Goal: Task Accomplishment & Management: Manage account settings

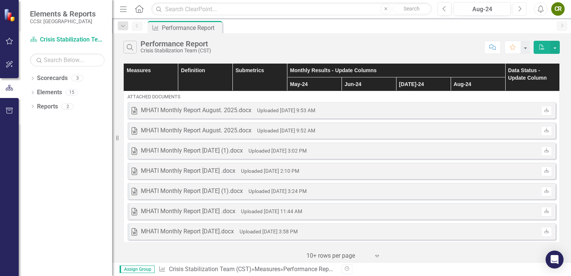
click at [520, 8] on icon "Next" at bounding box center [519, 9] width 4 height 7
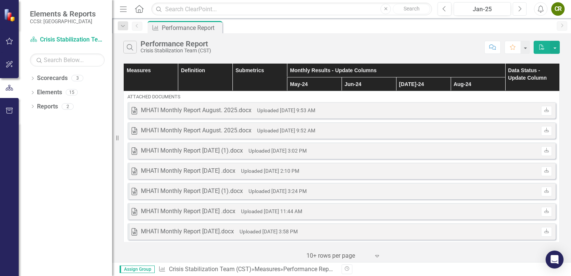
click at [520, 8] on icon "Next" at bounding box center [519, 9] width 4 height 7
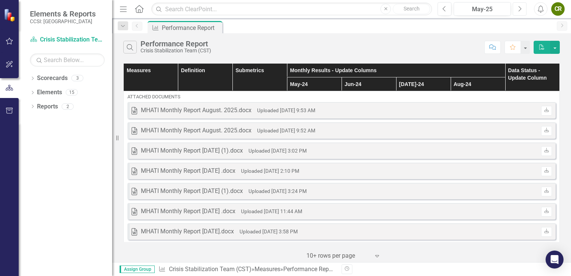
click at [520, 8] on icon "Next" at bounding box center [519, 9] width 4 height 7
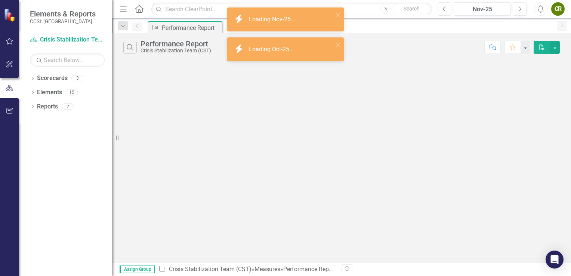
click at [447, 10] on button "Previous" at bounding box center [444, 8] width 14 height 13
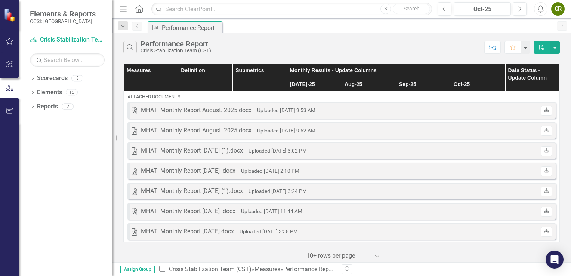
click at [377, 256] on icon "Expand" at bounding box center [376, 256] width 7 height 6
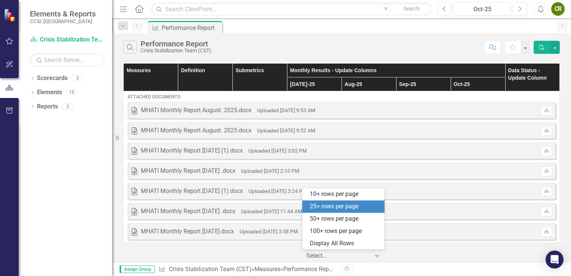
click at [356, 207] on div "25+ rows per page" at bounding box center [345, 206] width 70 height 9
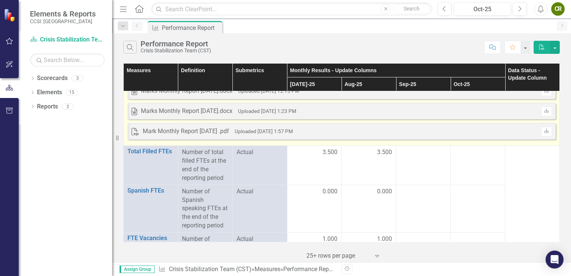
scroll to position [342, 0]
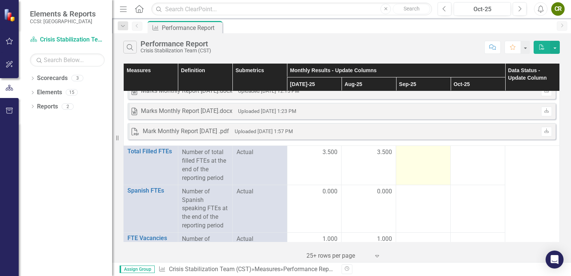
click at [416, 155] on div at bounding box center [423, 152] width 47 height 9
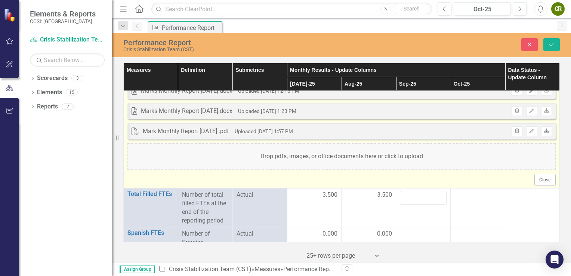
click at [400, 159] on div "Drop pdfs, images, or office documents here or click to upload" at bounding box center [341, 156] width 428 height 27
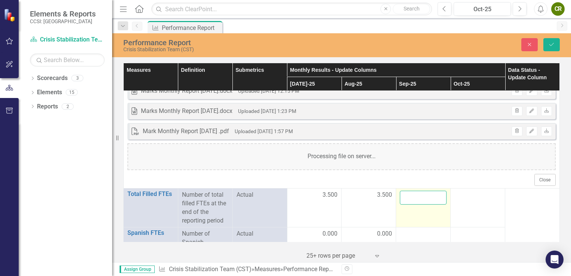
click at [415, 196] on input "number" at bounding box center [423, 198] width 47 height 14
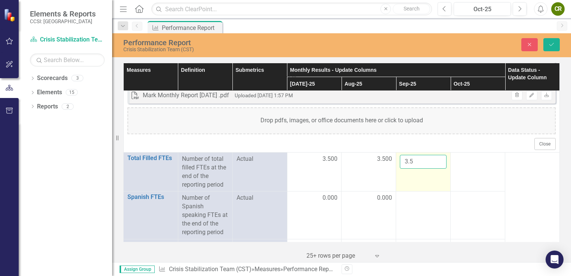
scroll to position [381, 0]
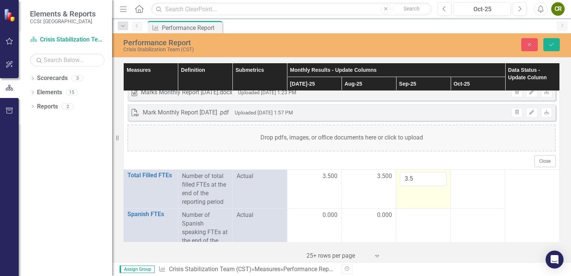
click at [409, 201] on td "3.5" at bounding box center [423, 189] width 55 height 39
click at [414, 179] on input "3.5" at bounding box center [423, 179] width 47 height 14
type input "3"
type input "3.5"
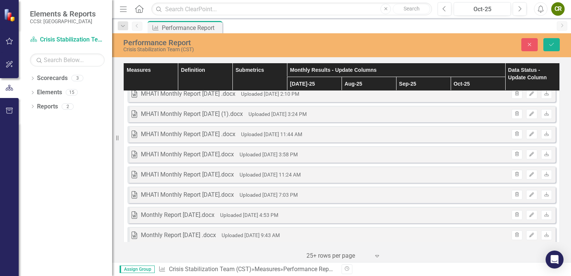
scroll to position [0, 0]
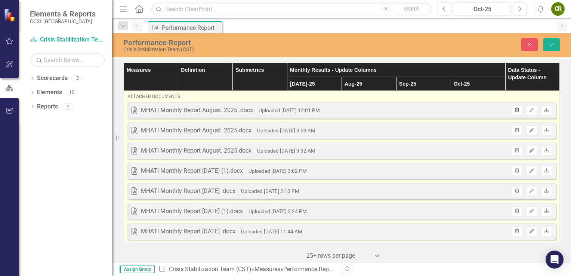
click at [514, 108] on icon "Trash" at bounding box center [517, 110] width 6 height 4
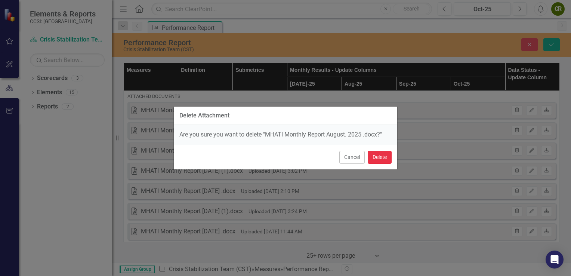
click at [373, 158] on button "Delete" at bounding box center [380, 157] width 24 height 13
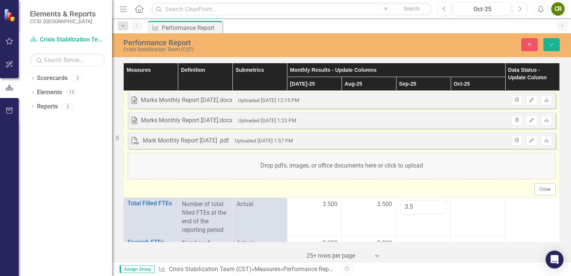
scroll to position [349, 0]
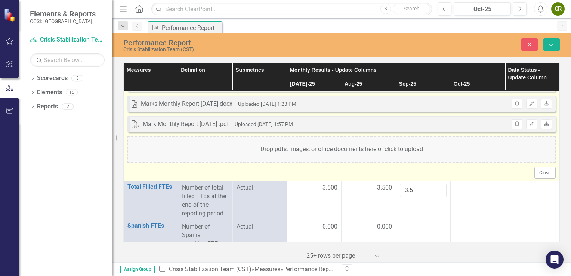
click at [341, 151] on div "Drop pdfs, images, or office documents here or click to upload" at bounding box center [341, 149] width 428 height 27
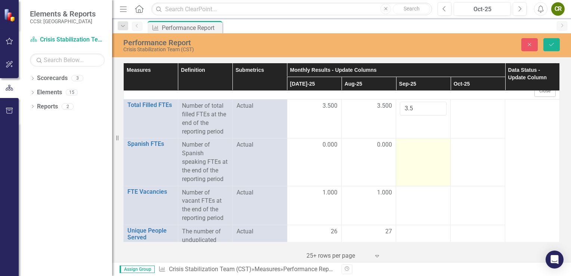
scroll to position [433, 0]
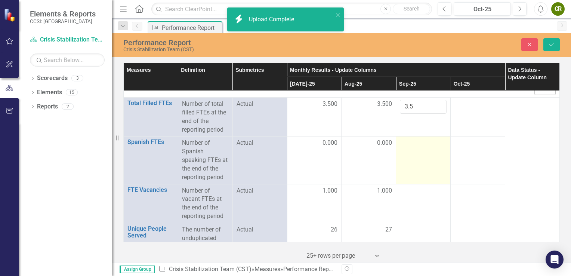
click at [414, 144] on div at bounding box center [423, 143] width 47 height 9
click at [415, 144] on div at bounding box center [423, 143] width 47 height 9
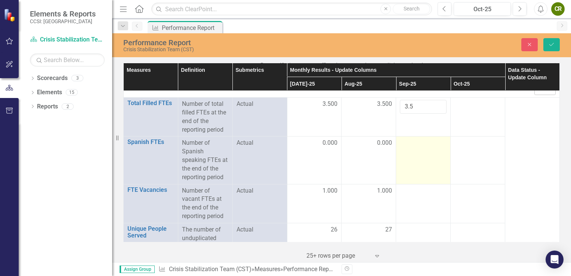
click at [415, 144] on div at bounding box center [423, 143] width 47 height 9
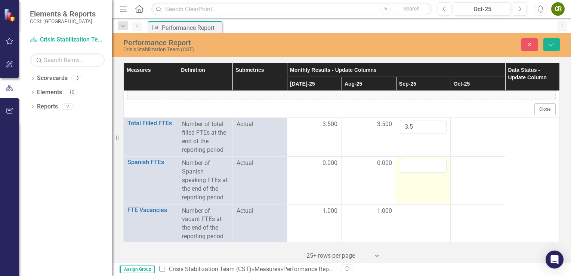
click at [415, 144] on td "3.5" at bounding box center [423, 137] width 55 height 39
click at [402, 164] on input "number" at bounding box center [423, 166] width 47 height 14
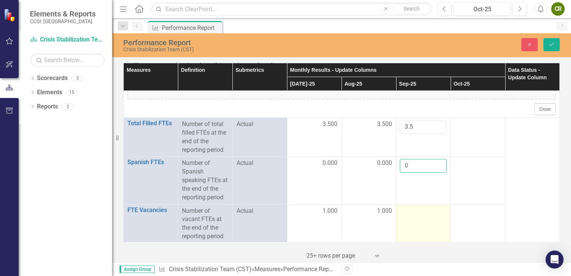
type input "0"
click at [412, 214] on div at bounding box center [423, 211] width 47 height 9
click at [412, 213] on div at bounding box center [423, 211] width 47 height 9
click at [412, 213] on input "number" at bounding box center [423, 214] width 47 height 14
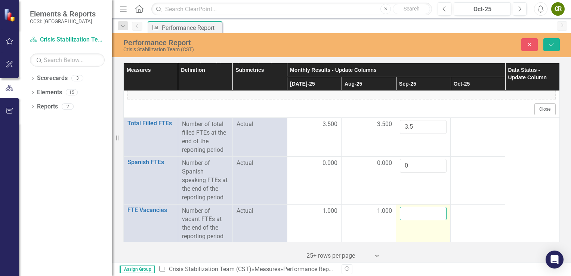
click at [412, 213] on input "number" at bounding box center [423, 214] width 47 height 14
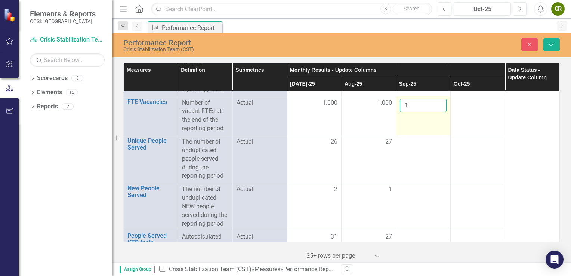
scroll to position [542, 0]
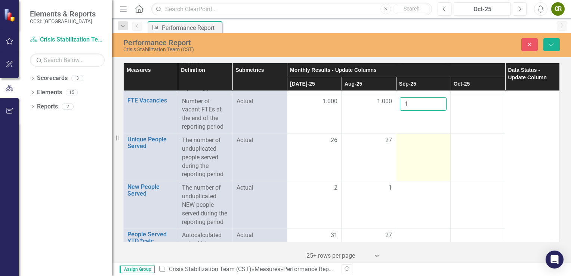
type input "1"
click at [410, 140] on div at bounding box center [423, 140] width 47 height 9
click at [410, 140] on input "number" at bounding box center [423, 143] width 47 height 14
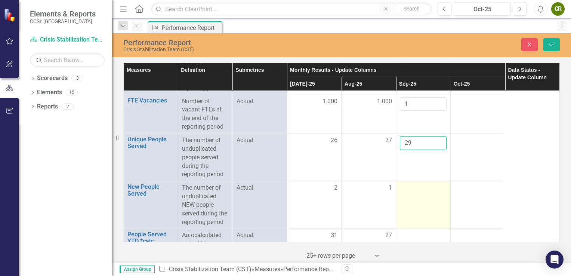
type input "29"
click at [406, 182] on td at bounding box center [423, 204] width 55 height 47
click at [406, 186] on div at bounding box center [423, 187] width 47 height 9
click at [406, 186] on input "number" at bounding box center [423, 190] width 47 height 14
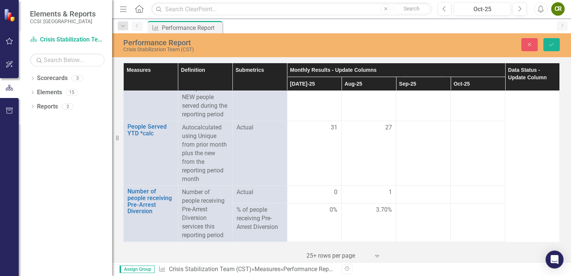
scroll to position [651, 0]
type input "3"
click at [405, 193] on div at bounding box center [423, 191] width 47 height 9
click at [405, 193] on input "number" at bounding box center [423, 194] width 47 height 14
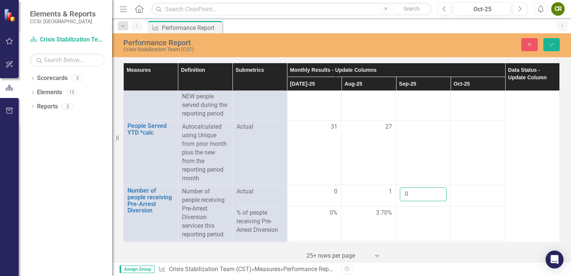
type input "0"
click at [404, 211] on div at bounding box center [423, 212] width 47 height 9
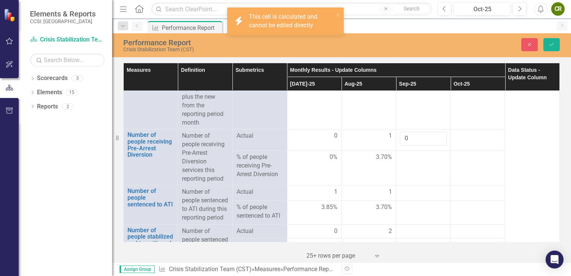
scroll to position [708, 0]
click at [407, 190] on div at bounding box center [423, 190] width 47 height 9
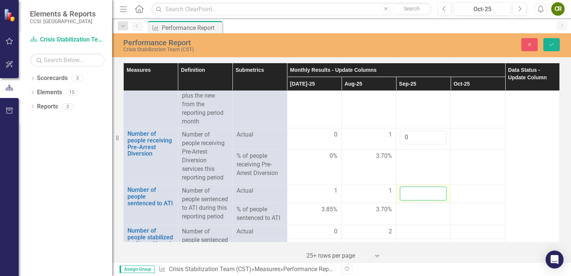
click at [407, 191] on input "number" at bounding box center [423, 193] width 47 height 14
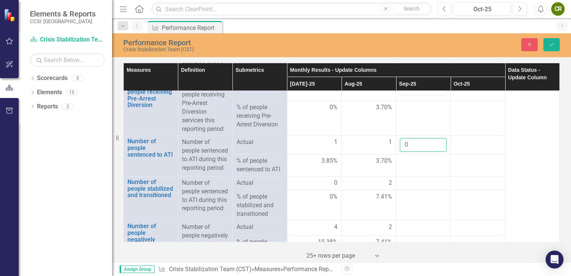
scroll to position [756, 0]
type input "0"
click at [406, 188] on div at bounding box center [423, 183] width 47 height 9
click at [406, 141] on input "0" at bounding box center [423, 145] width 47 height 14
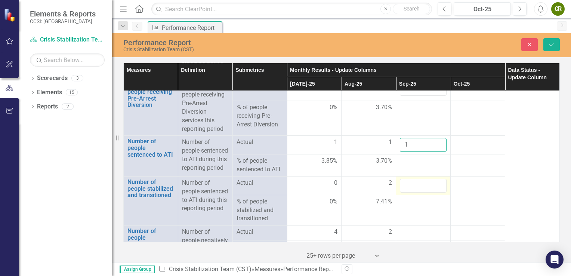
type input "1"
click at [405, 191] on input "number" at bounding box center [423, 186] width 47 height 14
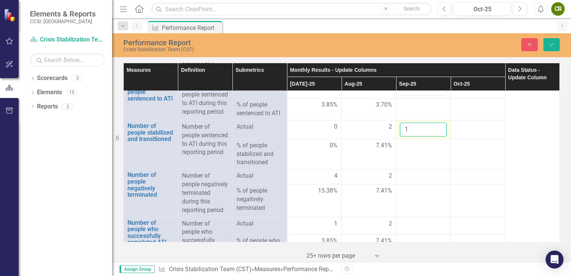
scroll to position [813, 0]
type input "1"
click at [403, 180] on div at bounding box center [423, 175] width 47 height 9
click at [404, 180] on div at bounding box center [423, 175] width 47 height 9
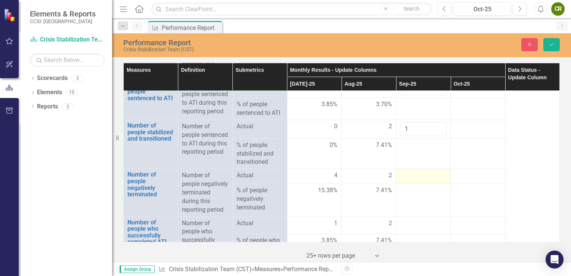
click at [404, 180] on div at bounding box center [423, 175] width 47 height 9
click at [404, 185] on input "number" at bounding box center [423, 178] width 47 height 14
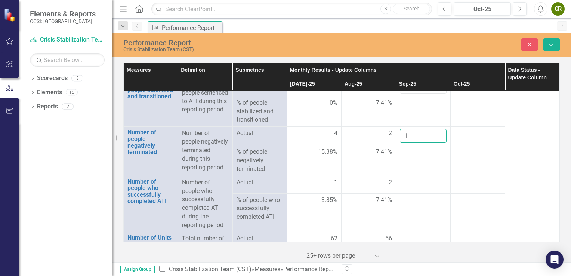
scroll to position [855, 0]
type input "1"
click at [408, 186] on div at bounding box center [423, 181] width 47 height 9
click at [408, 191] on input "number" at bounding box center [423, 184] width 47 height 14
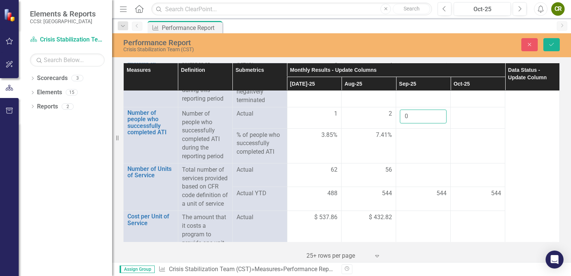
scroll to position [926, 0]
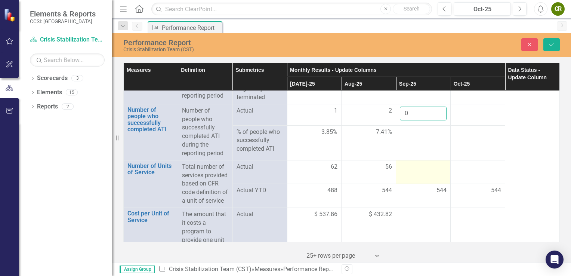
type input "0"
click at [408, 171] on div at bounding box center [423, 167] width 47 height 9
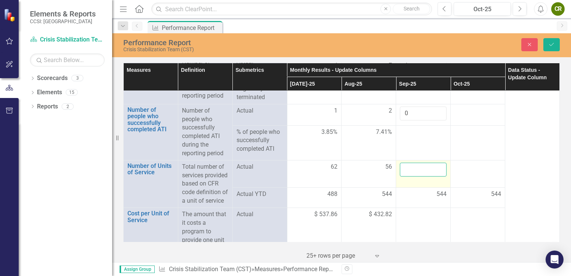
click at [408, 176] on input "number" at bounding box center [423, 170] width 47 height 14
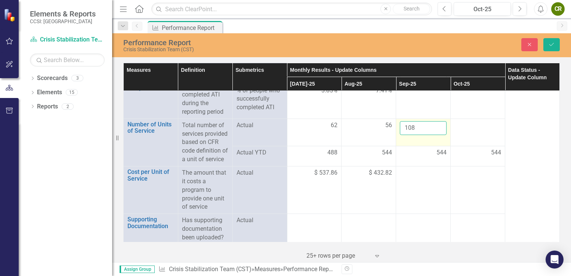
scroll to position [968, 0]
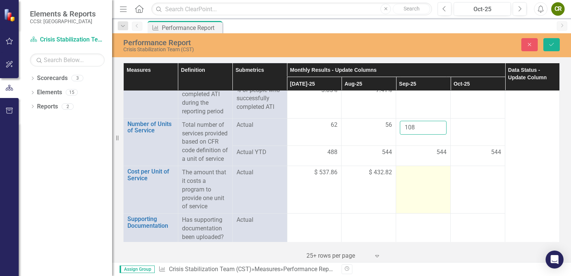
type input "108"
click at [409, 177] on div at bounding box center [423, 172] width 47 height 9
click at [409, 182] on input "number" at bounding box center [423, 175] width 47 height 14
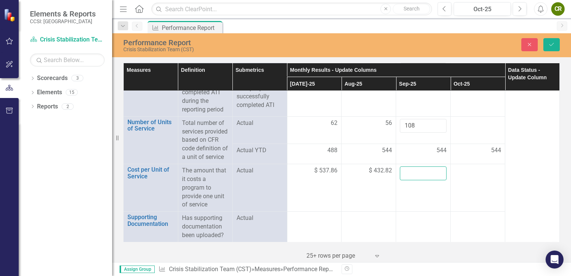
scroll to position [991, 0]
click at [402, 173] on input "number" at bounding box center [423, 173] width 47 height 14
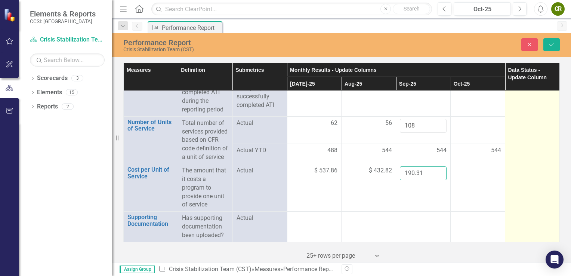
type input "190.31"
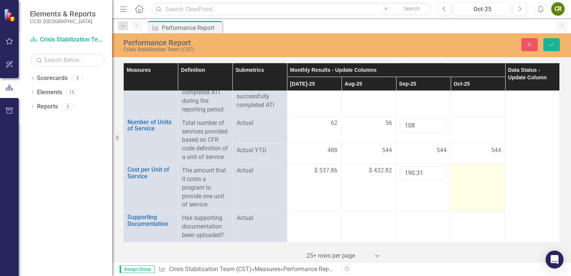
drag, startPoint x: 530, startPoint y: 178, endPoint x: 480, endPoint y: 198, distance: 54.3
click at [480, 198] on td at bounding box center [478, 187] width 55 height 47
click at [451, 199] on td at bounding box center [478, 187] width 55 height 47
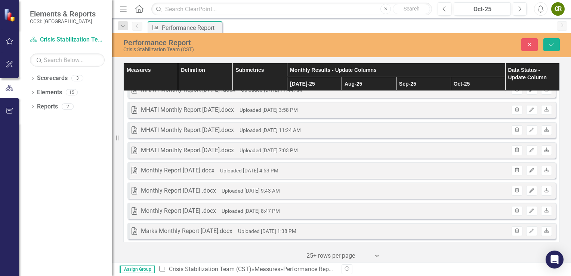
scroll to position [121, 0]
click at [552, 46] on icon "Save" at bounding box center [551, 44] width 7 height 5
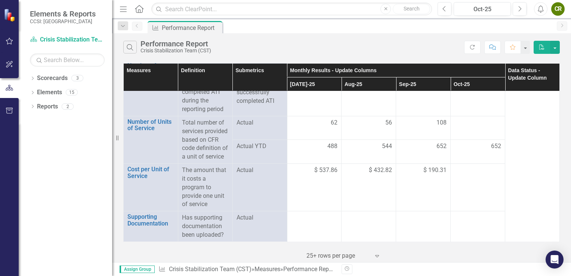
scroll to position [929, 0]
click at [445, 9] on icon "Previous" at bounding box center [444, 9] width 4 height 7
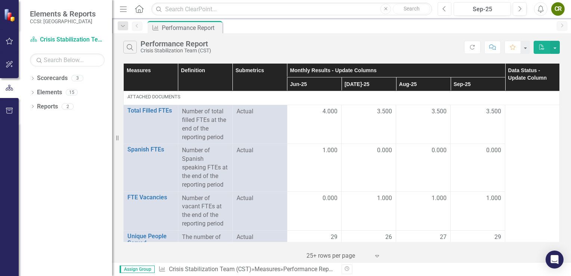
click at [445, 9] on icon "Previous" at bounding box center [444, 9] width 4 height 7
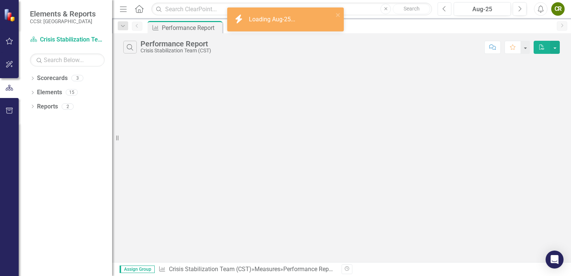
click at [445, 9] on icon "Previous" at bounding box center [444, 9] width 4 height 7
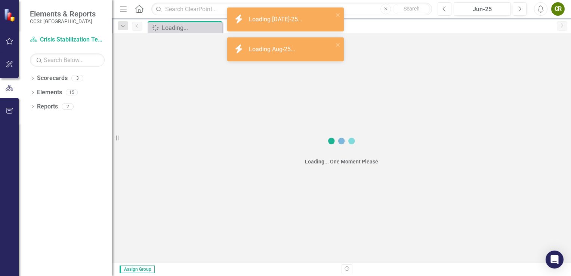
click at [445, 9] on icon "Previous" at bounding box center [444, 9] width 4 height 7
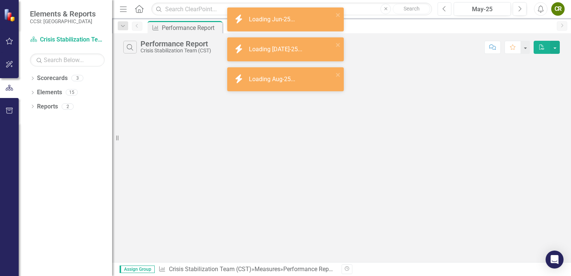
click at [445, 9] on icon "Previous" at bounding box center [444, 9] width 4 height 7
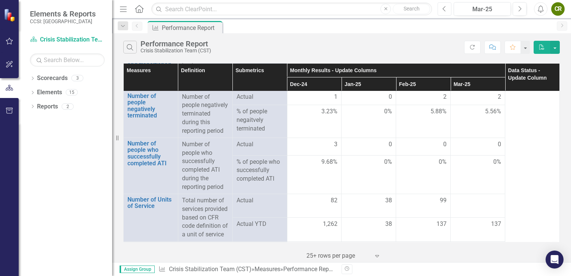
scroll to position [947, 0]
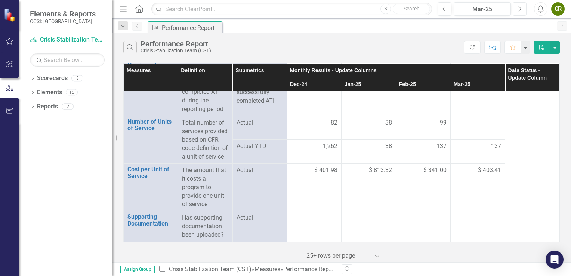
click at [517, 7] on button "Next" at bounding box center [520, 8] width 14 height 13
